Goal: Information Seeking & Learning: Learn about a topic

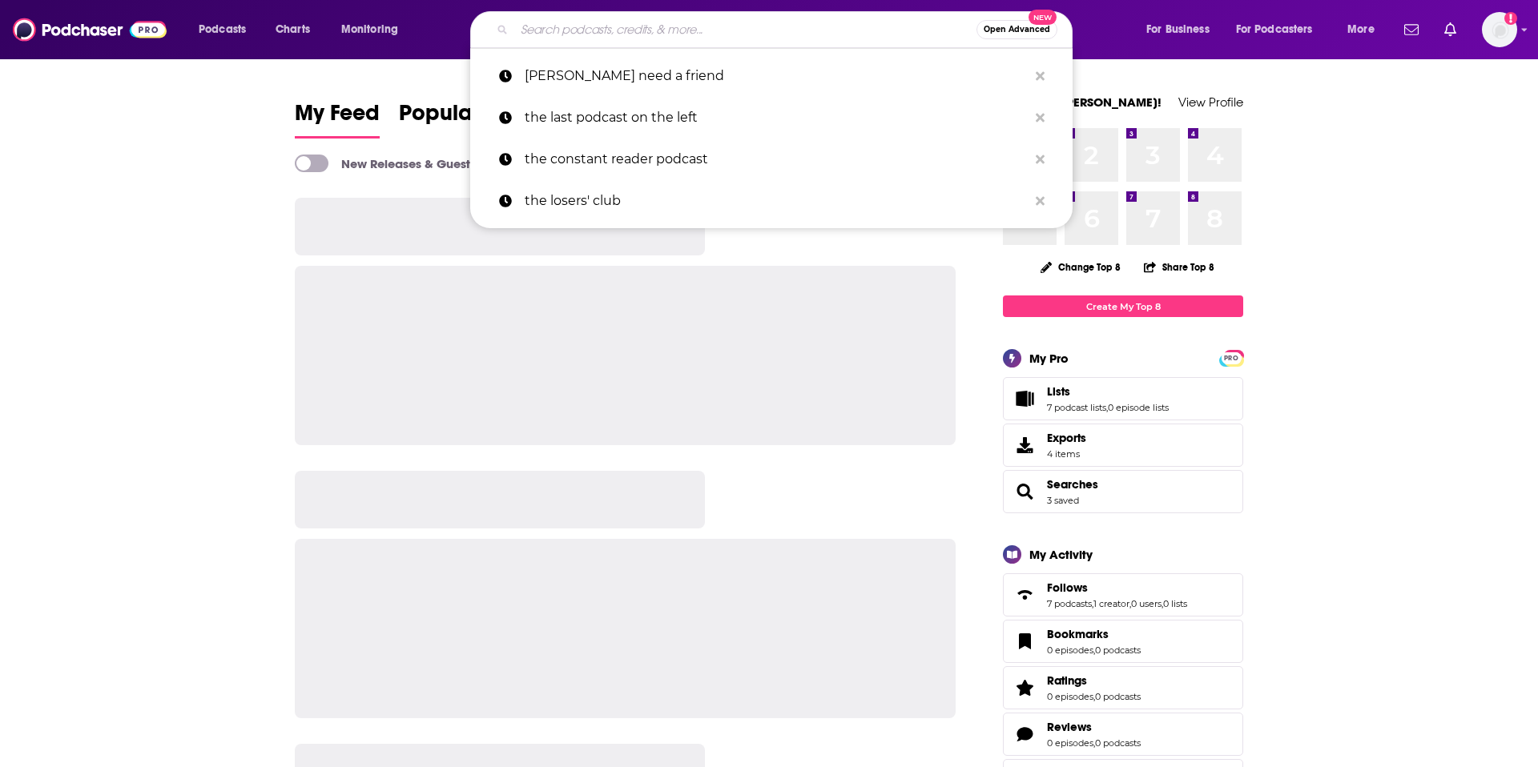
click at [651, 30] on input "Search podcasts, credits, & more..." at bounding box center [745, 30] width 462 height 26
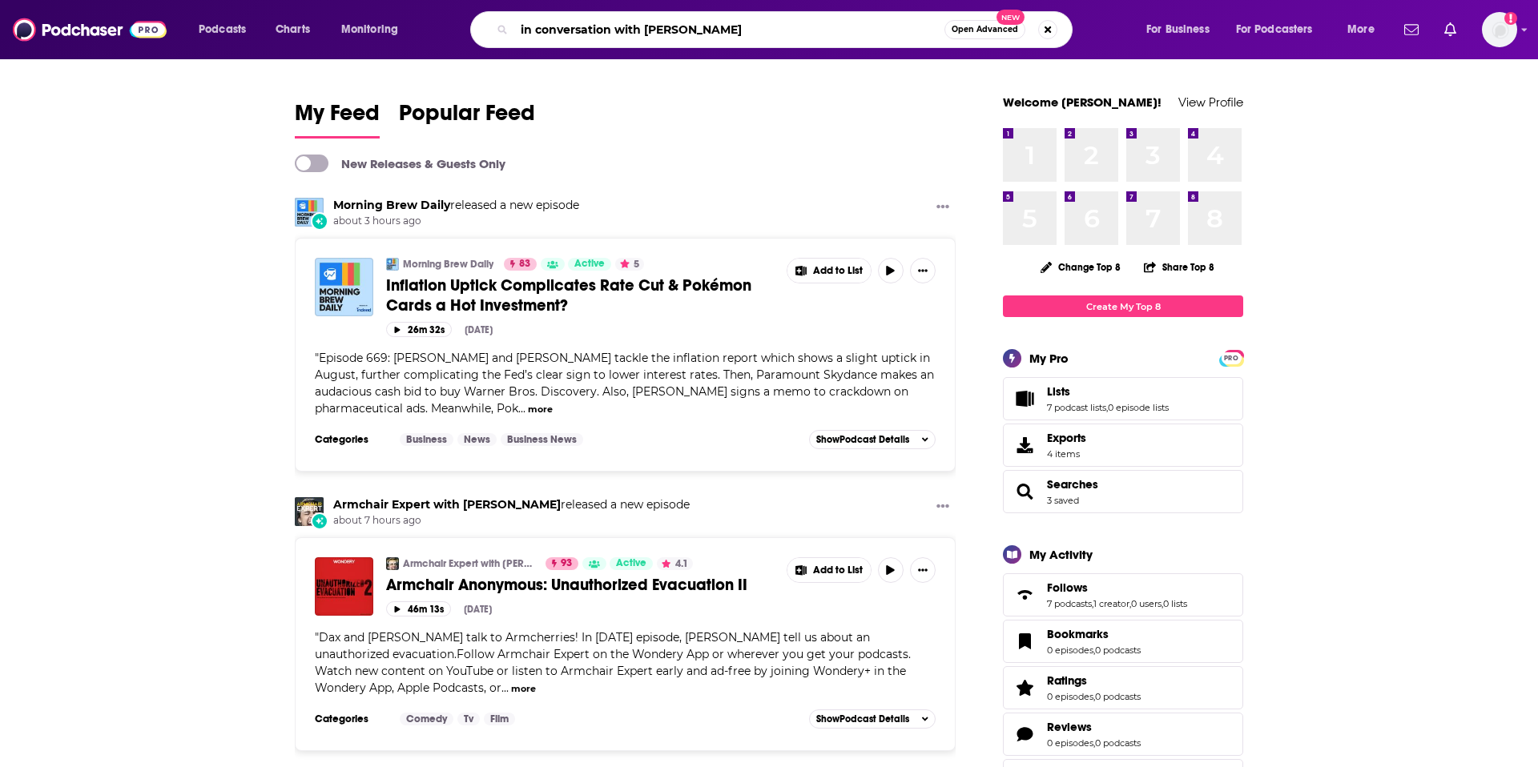
type input "in conversation with [PERSON_NAME]"
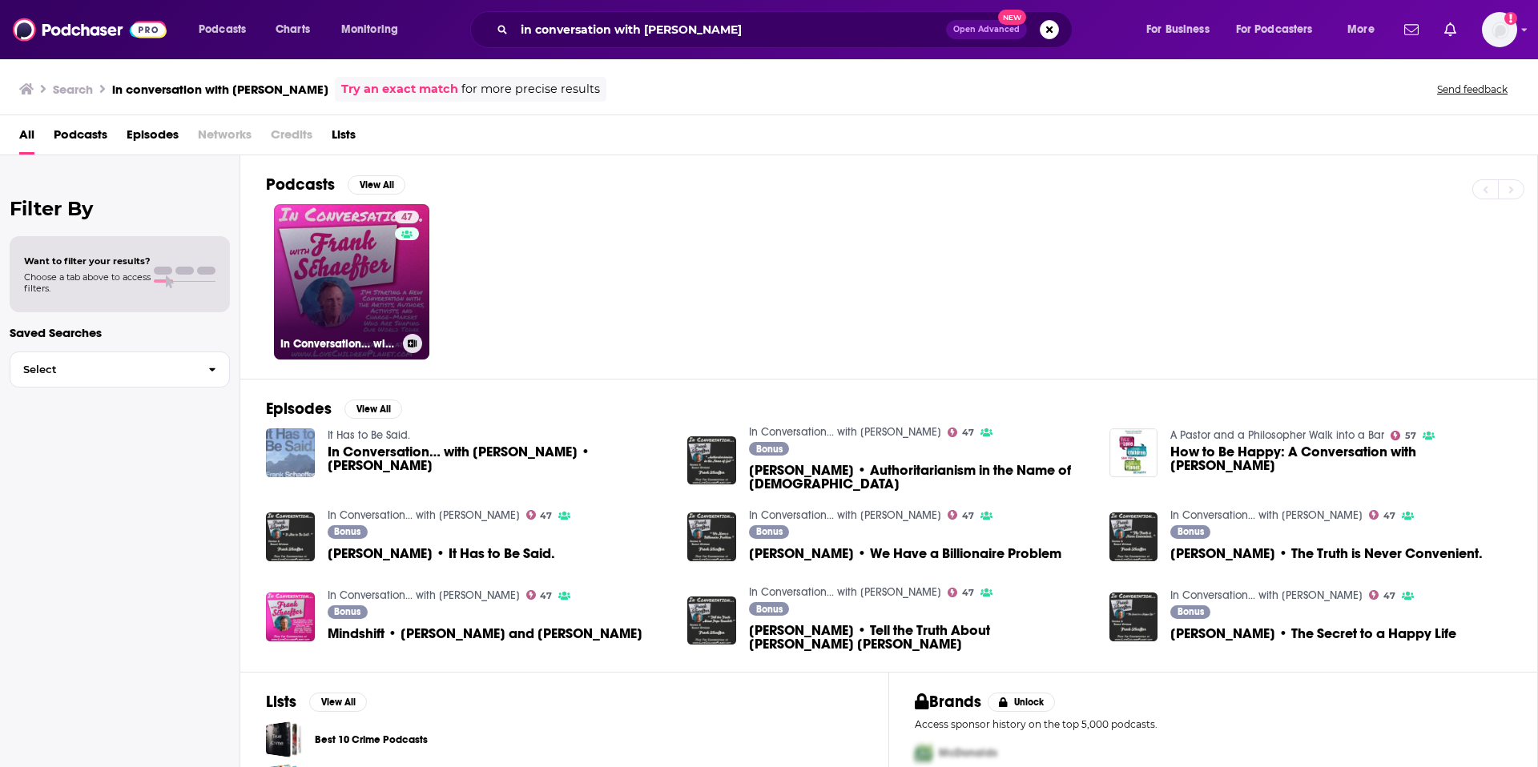
click at [404, 307] on div "47" at bounding box center [409, 272] width 28 height 123
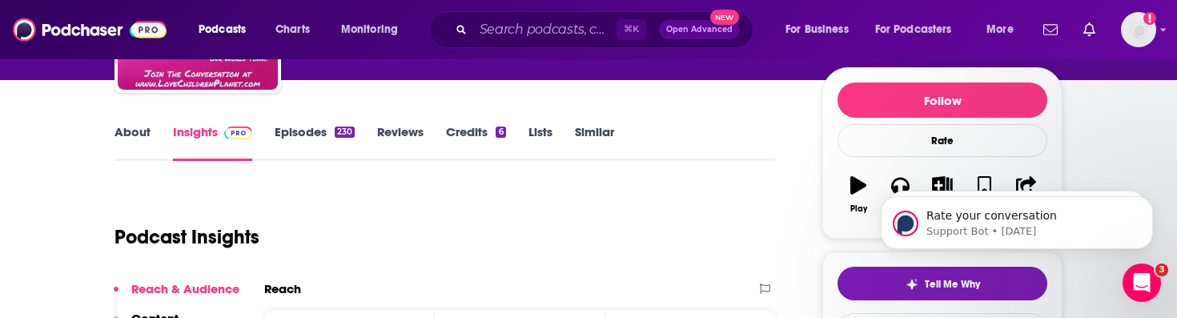
scroll to position [184, 0]
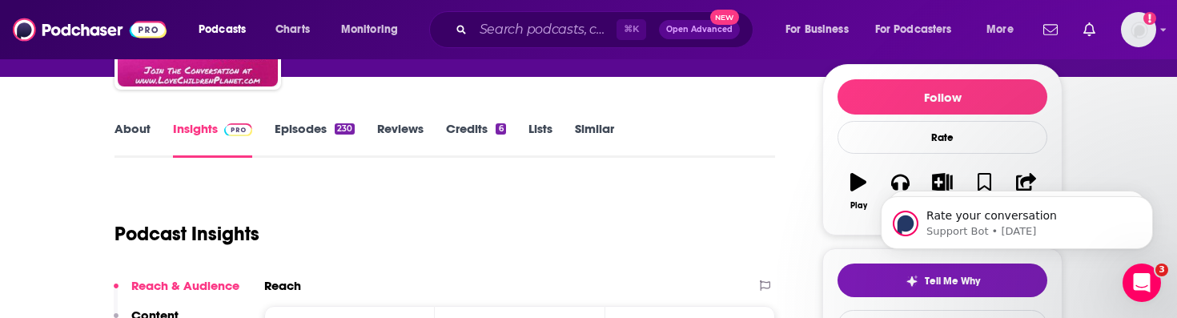
click at [130, 131] on link "About" at bounding box center [133, 139] width 36 height 37
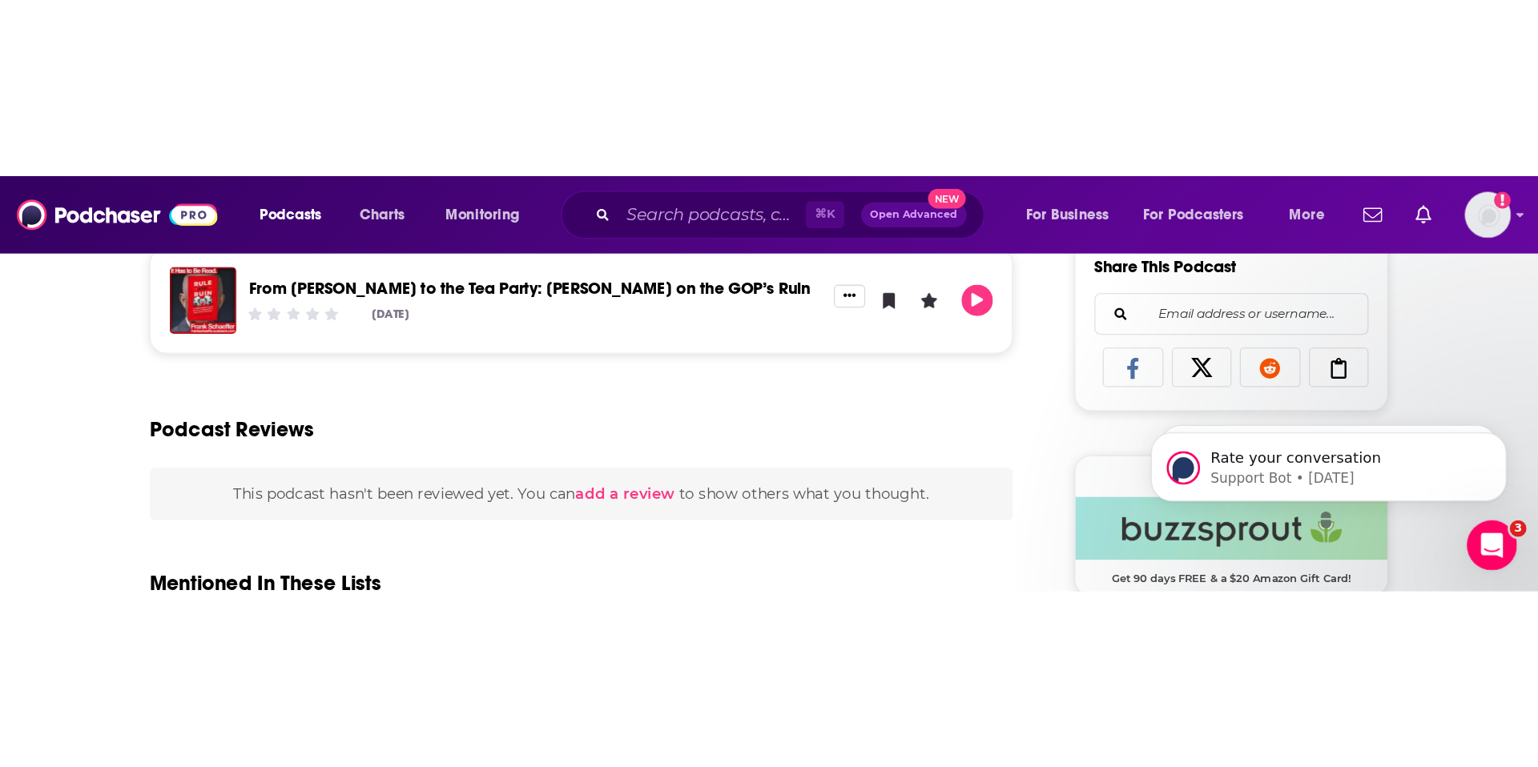
scroll to position [1055, 0]
